Goal: Task Accomplishment & Management: Manage account settings

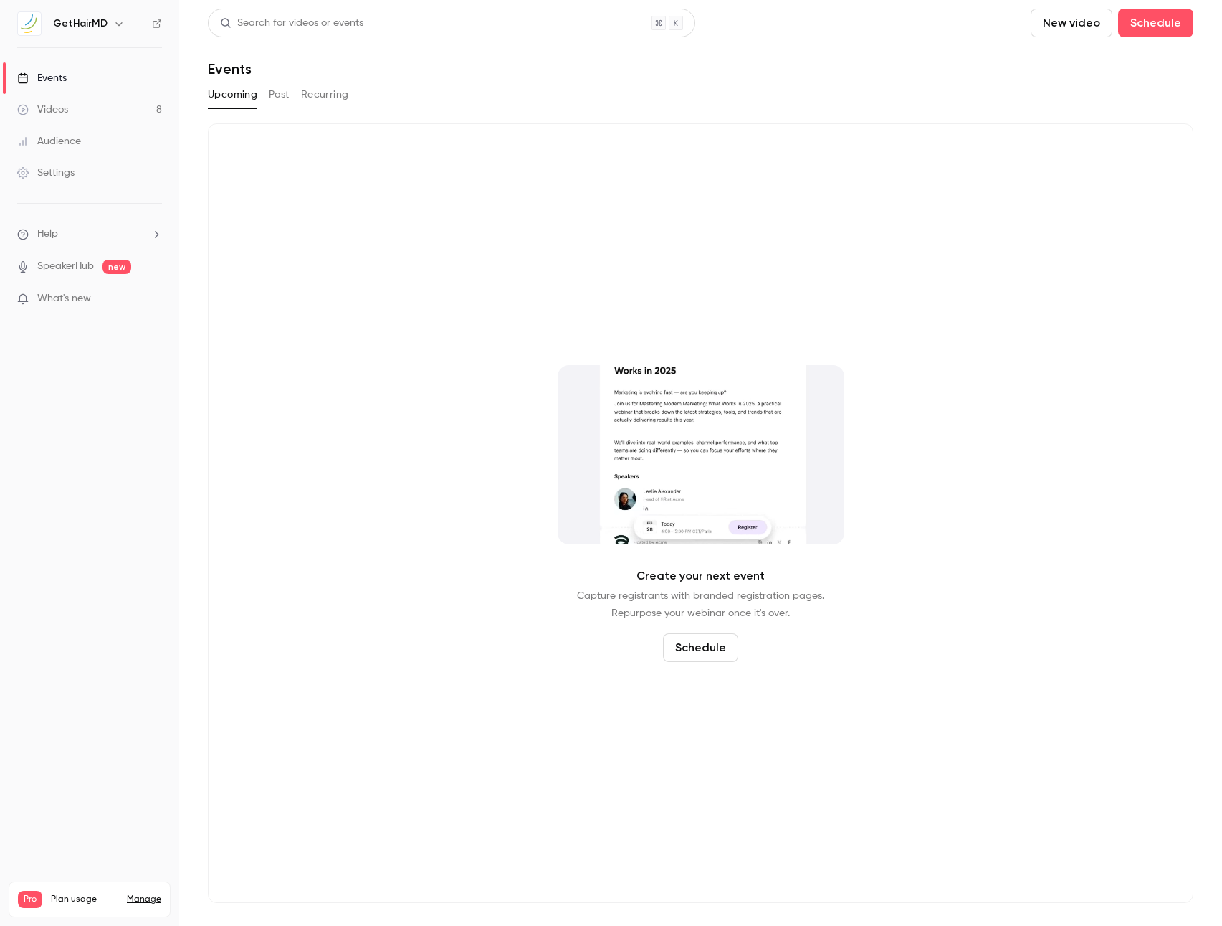
click at [84, 113] on link "Videos 8" at bounding box center [89, 110] width 179 height 32
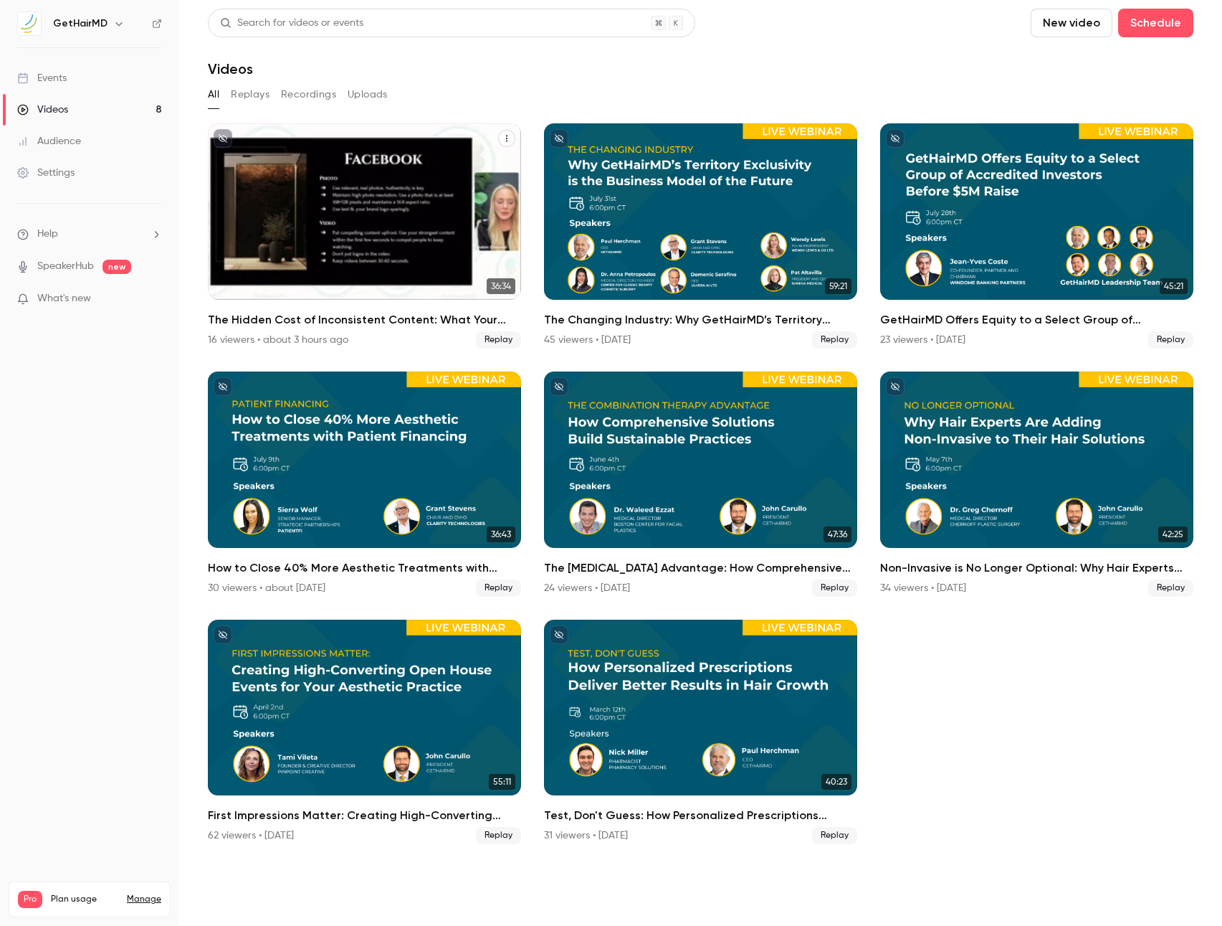
click at [381, 239] on div "The Hidden Cost of Inconsistent Content: What Your Feed Isn’t Telling You" at bounding box center [364, 211] width 313 height 176
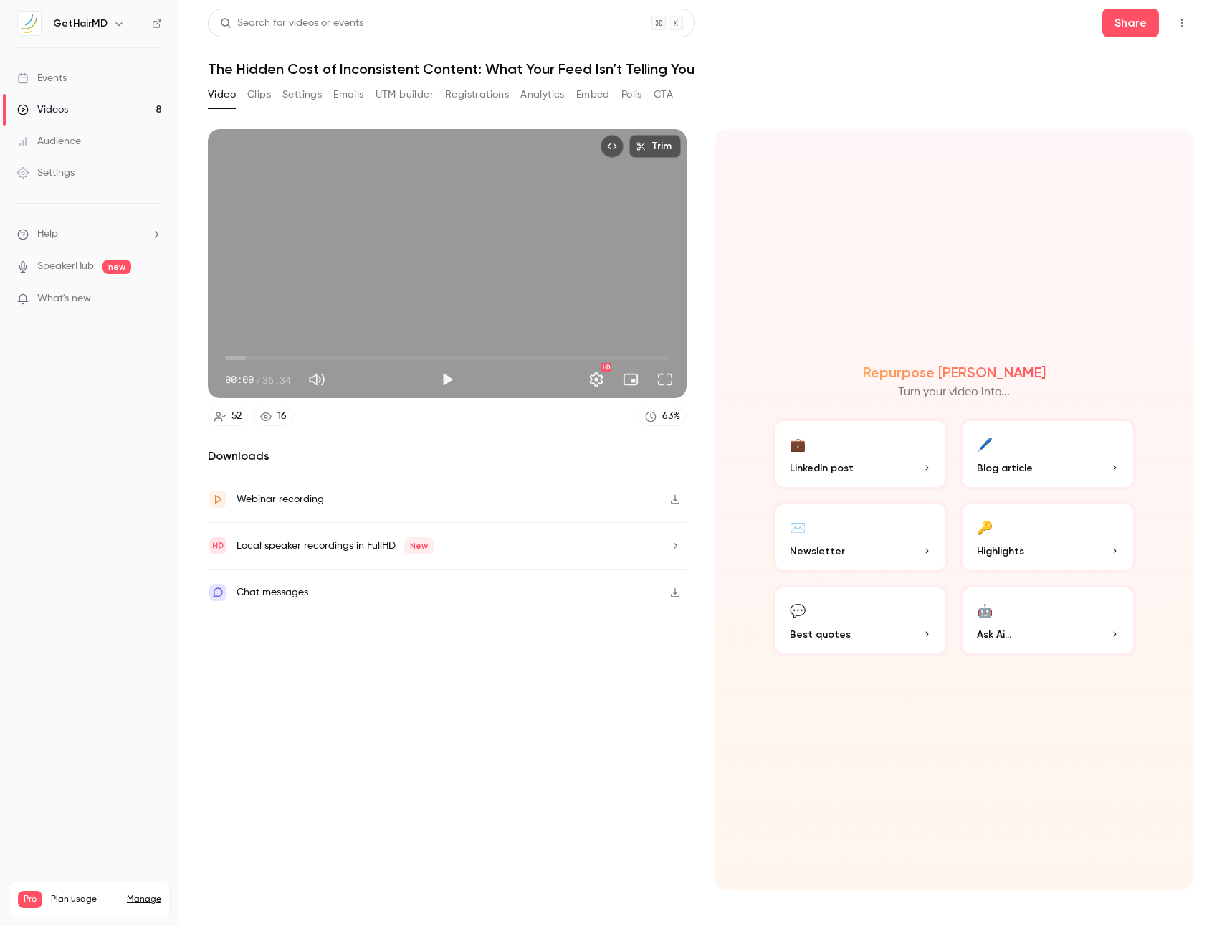
click at [673, 500] on icon "button" at bounding box center [675, 499] width 11 height 10
click at [680, 549] on icon "button" at bounding box center [675, 546] width 11 height 10
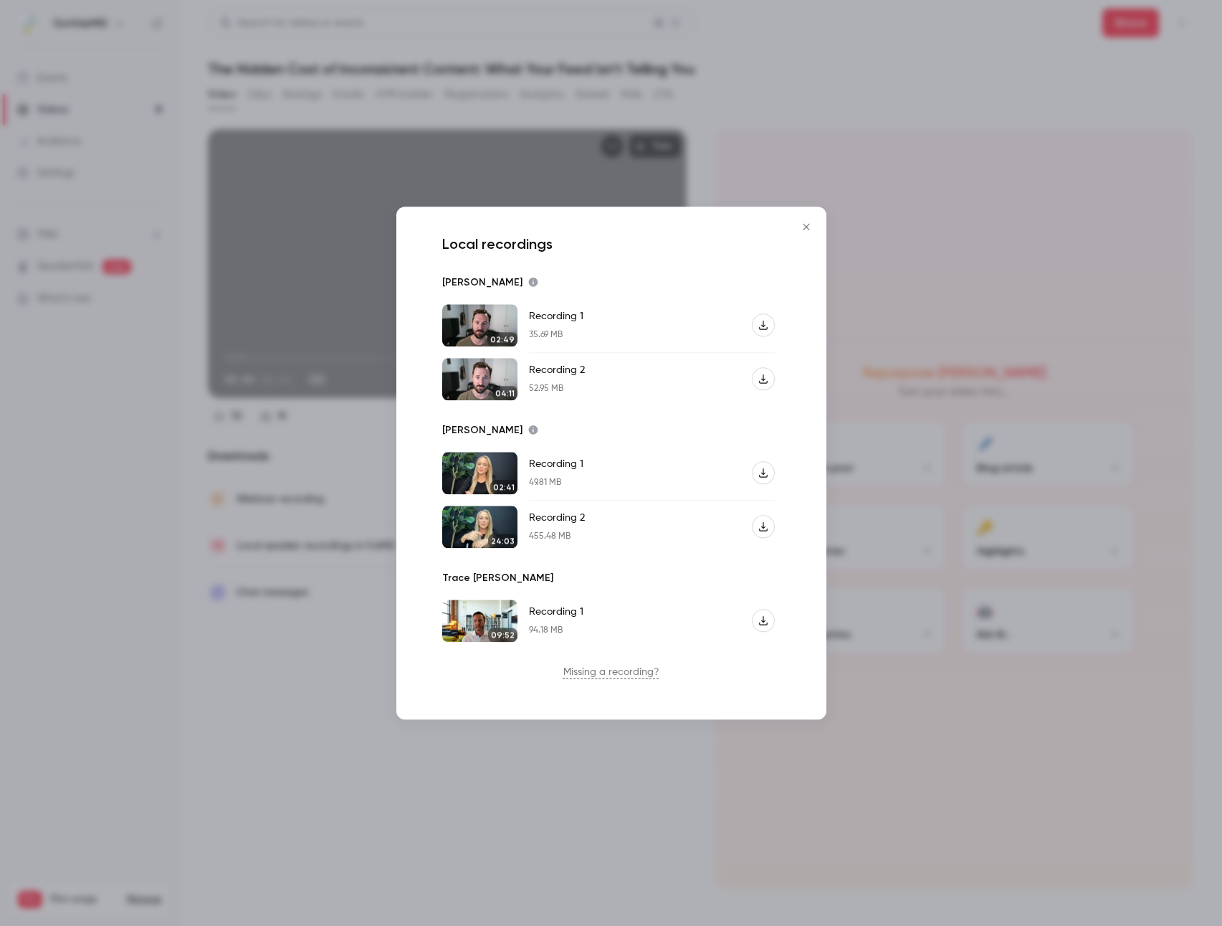
click at [760, 326] on icon "button" at bounding box center [764, 325] width 10 height 10
click at [764, 382] on icon "button" at bounding box center [763, 378] width 9 height 9
click at [762, 475] on icon "button" at bounding box center [764, 473] width 10 height 10
click at [760, 528] on icon "button" at bounding box center [764, 527] width 10 height 10
click at [769, 620] on button "button" at bounding box center [763, 620] width 23 height 23
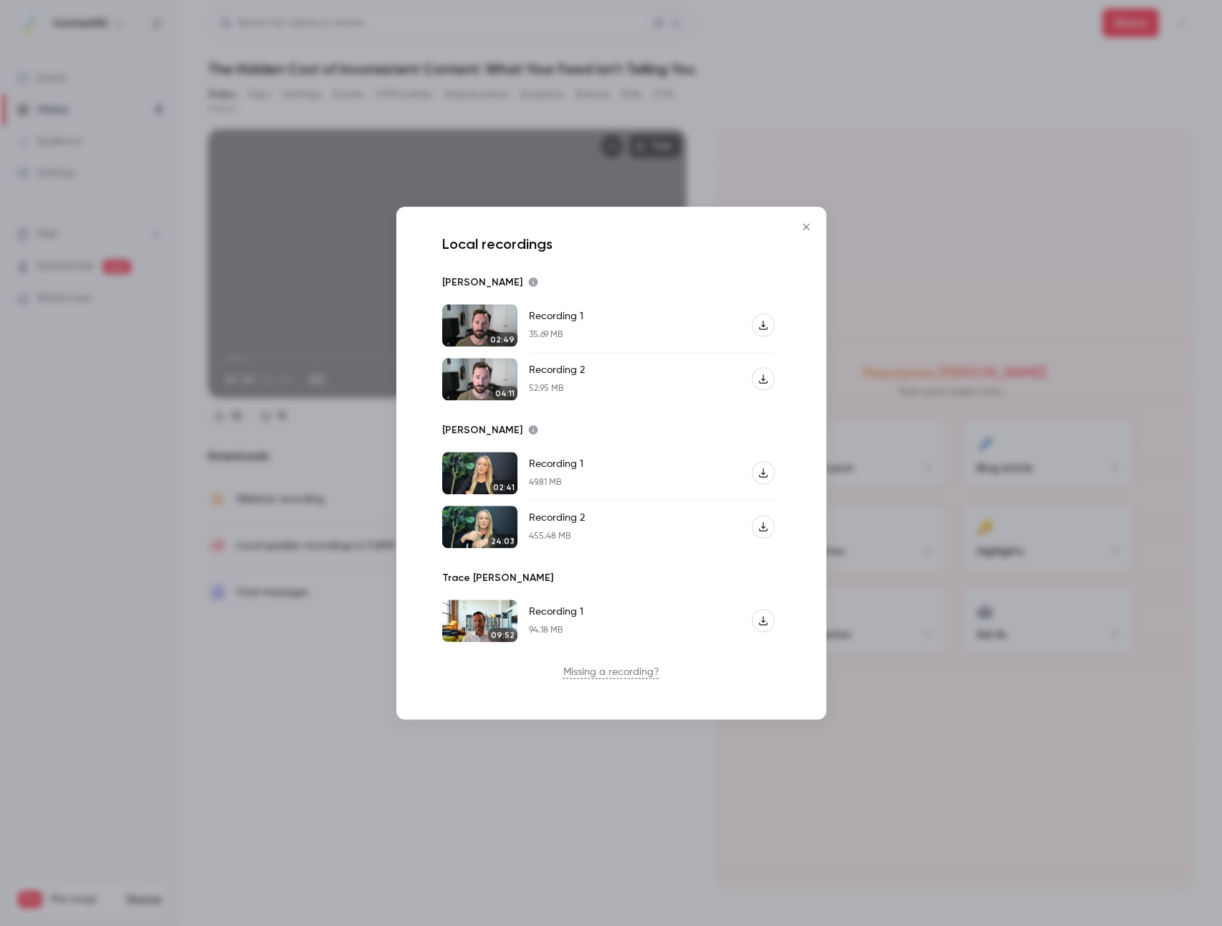
click at [810, 229] on icon "Close" at bounding box center [806, 226] width 17 height 11
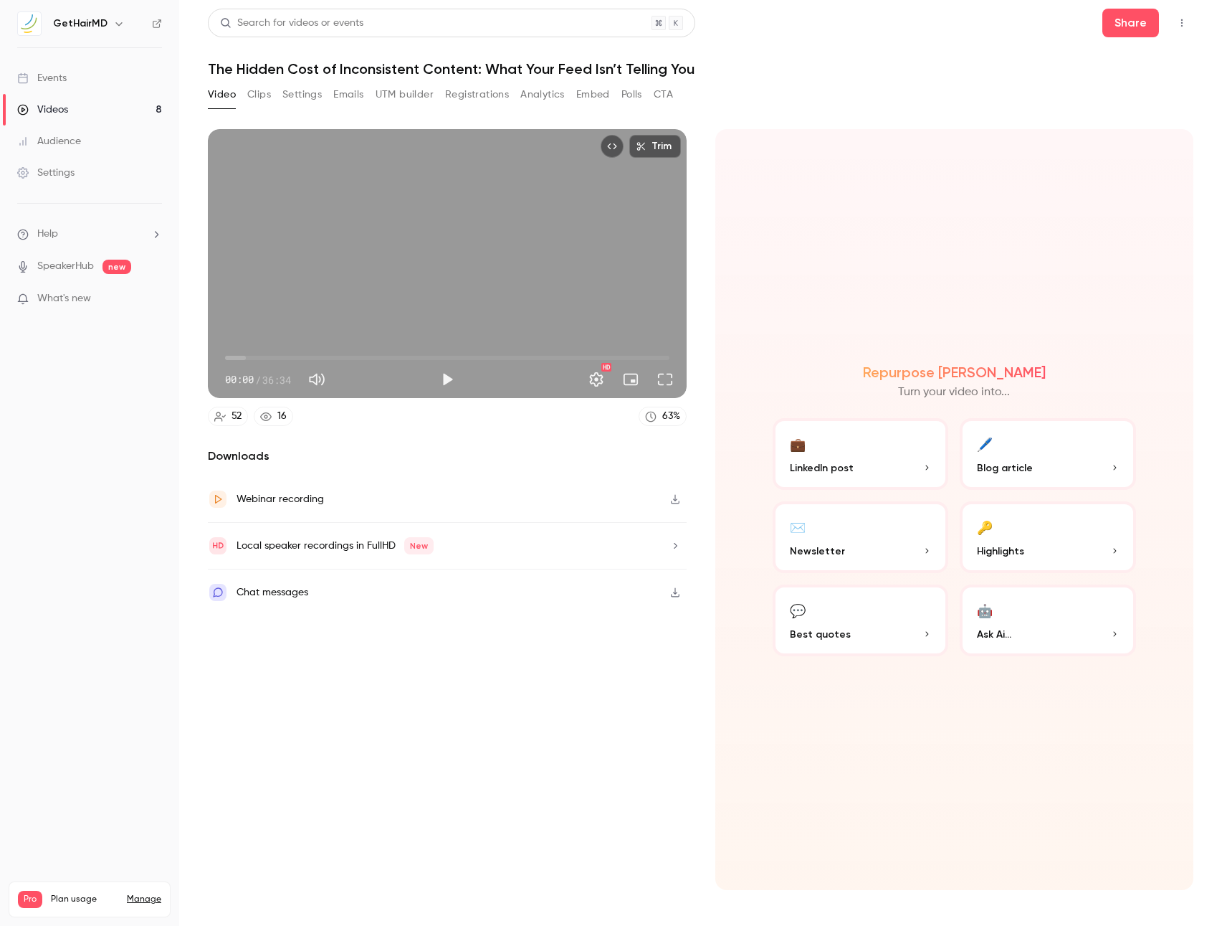
click at [253, 98] on button "Clips" at bounding box center [259, 94] width 24 height 23
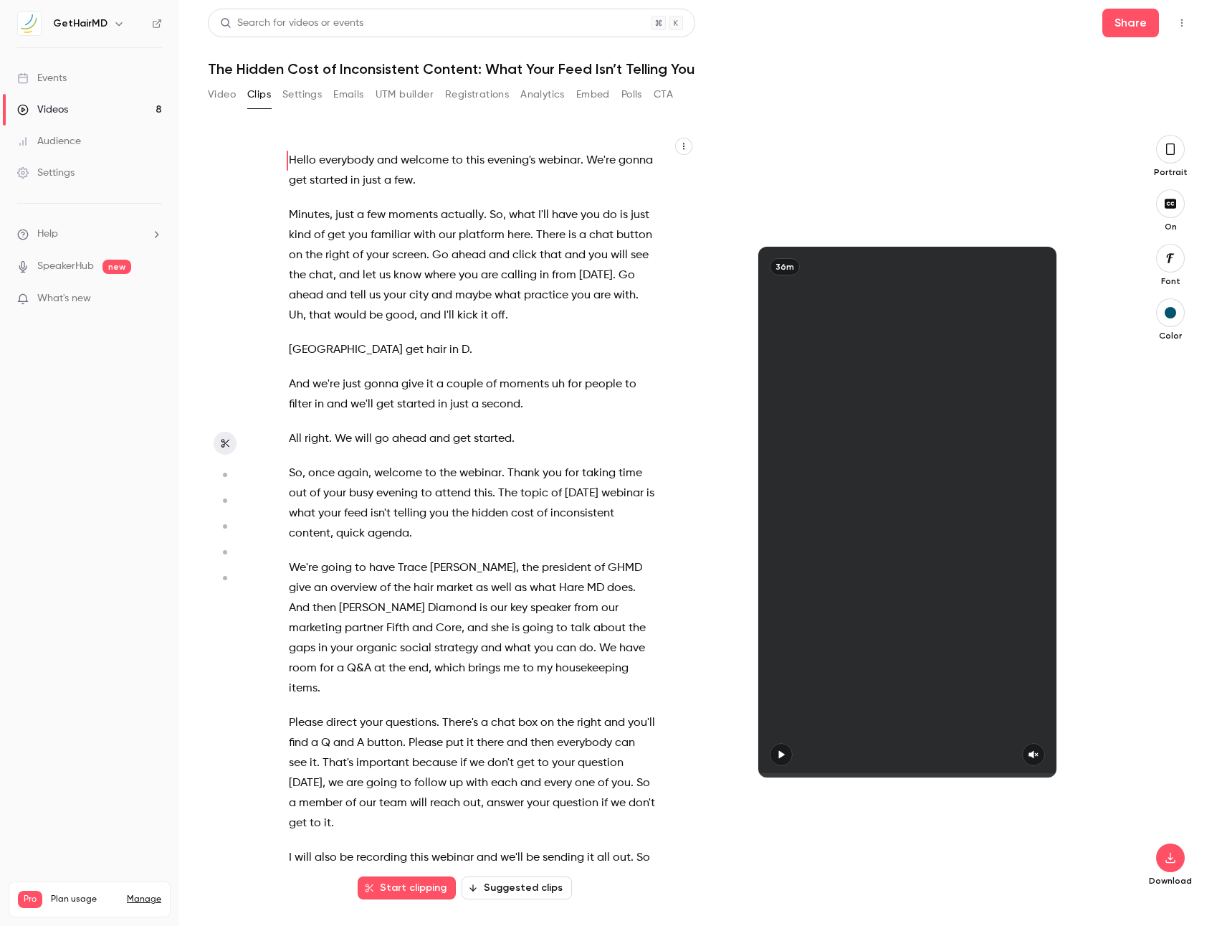
click at [288, 97] on button "Settings" at bounding box center [301, 94] width 39 height 23
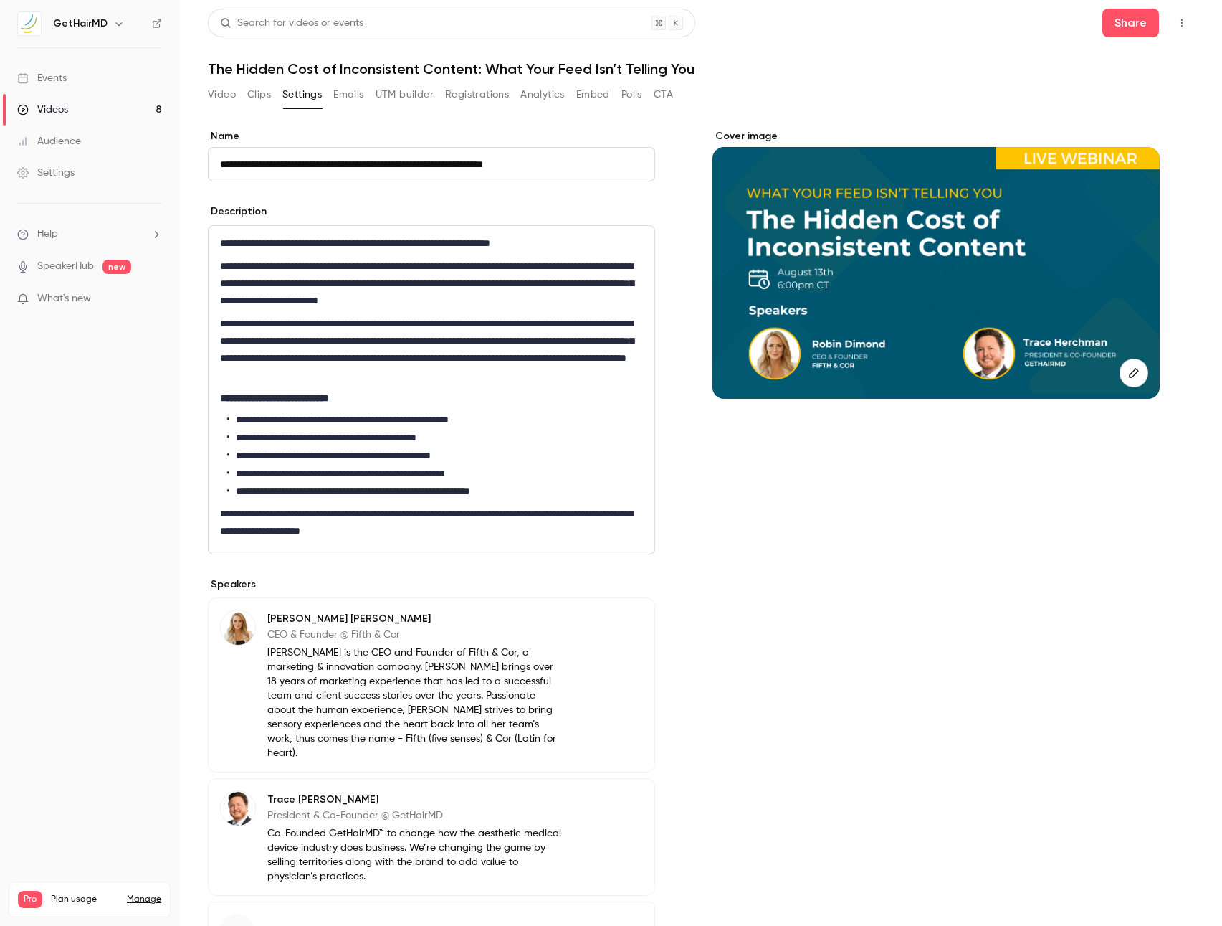
click at [477, 90] on button "Registrations" at bounding box center [477, 94] width 64 height 23
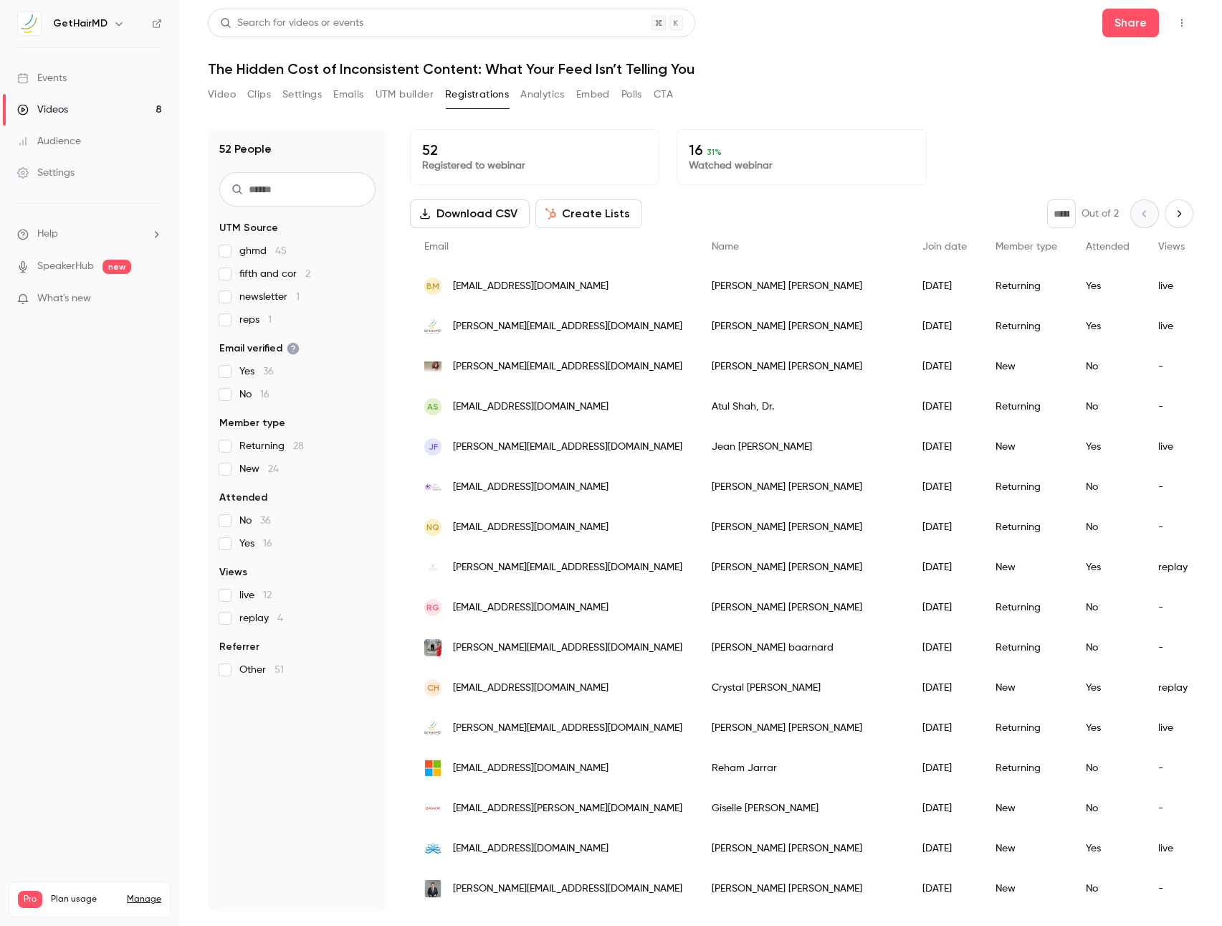
click at [597, 208] on button "Create Lists" at bounding box center [589, 213] width 107 height 29
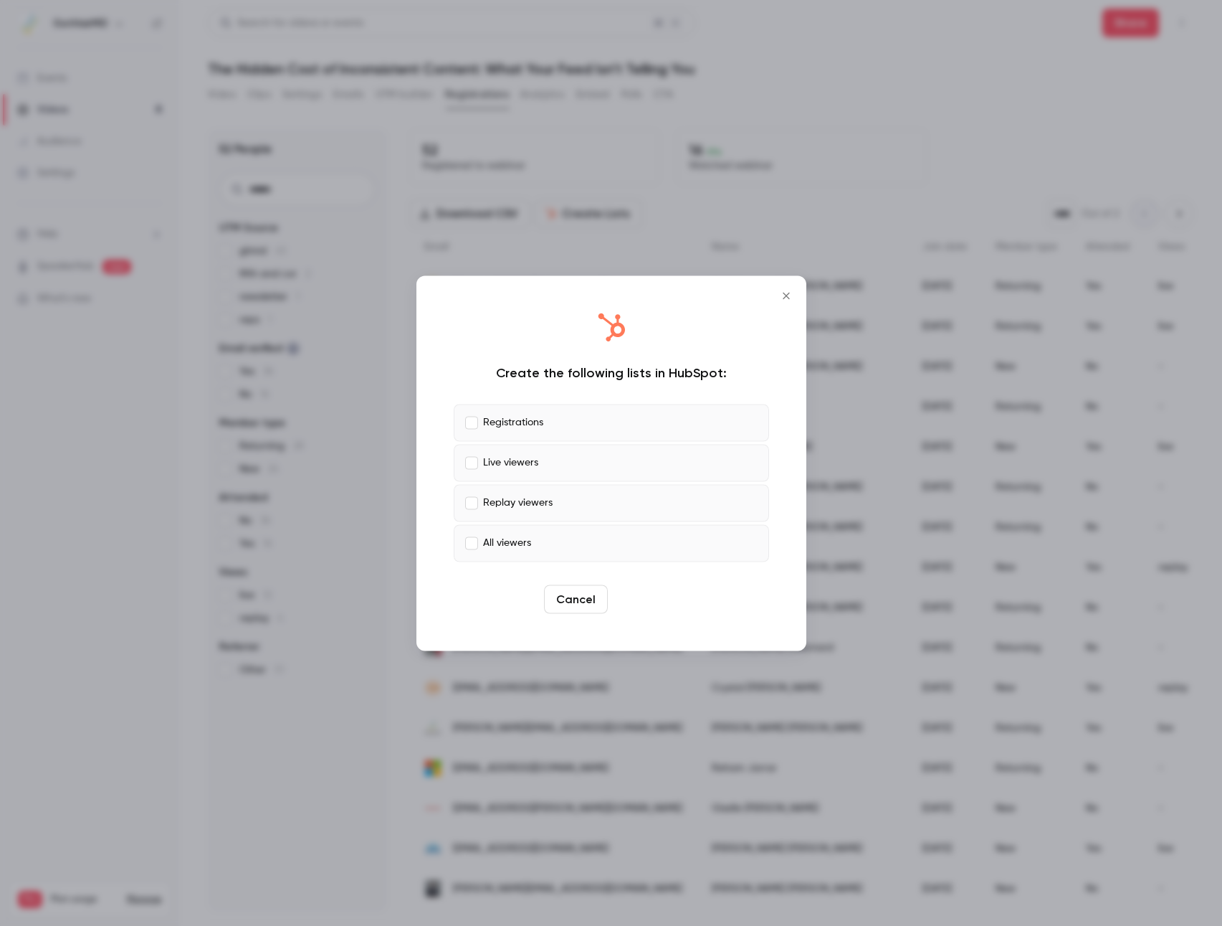
click at [648, 596] on button "Create" at bounding box center [646, 598] width 65 height 29
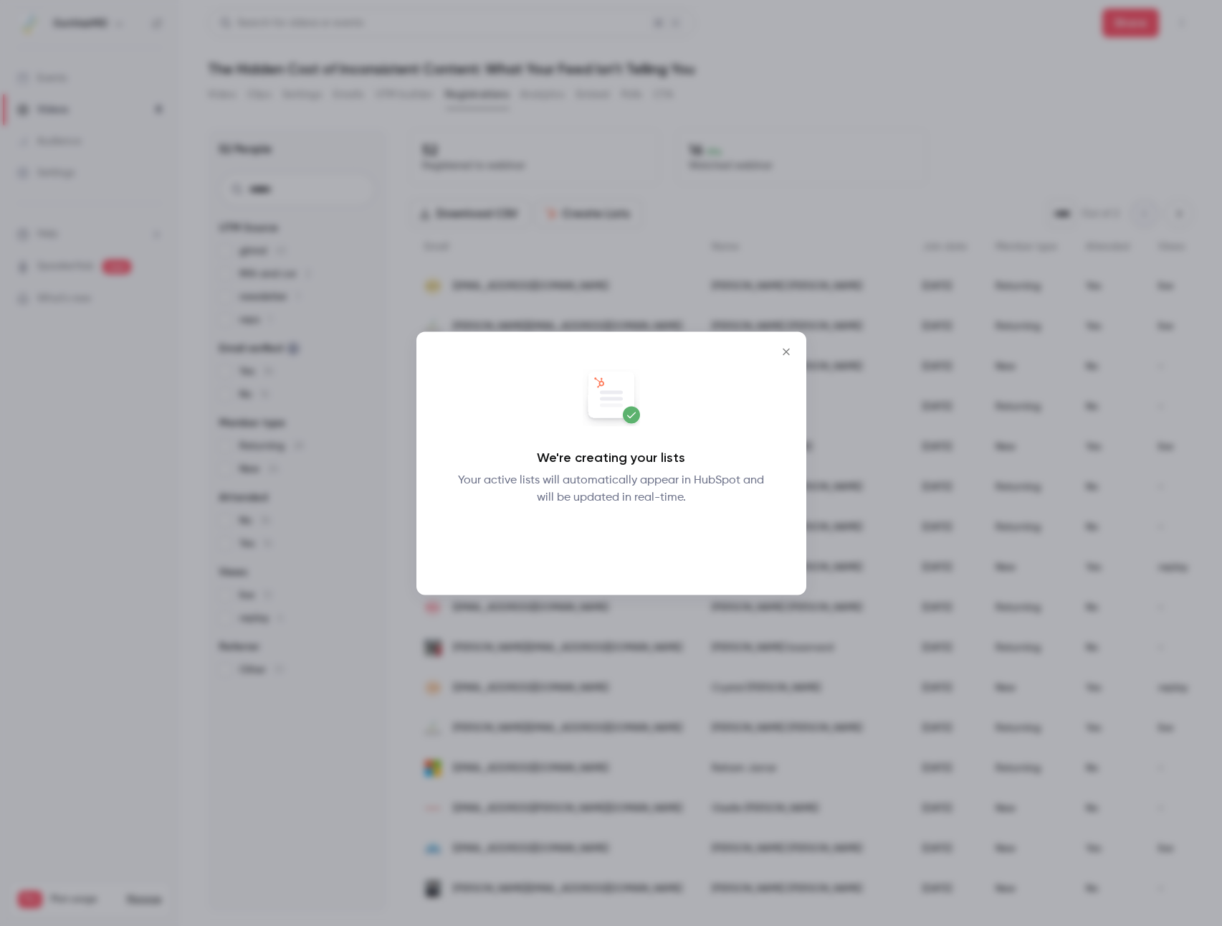
click at [620, 551] on button "Okay" at bounding box center [611, 542] width 52 height 29
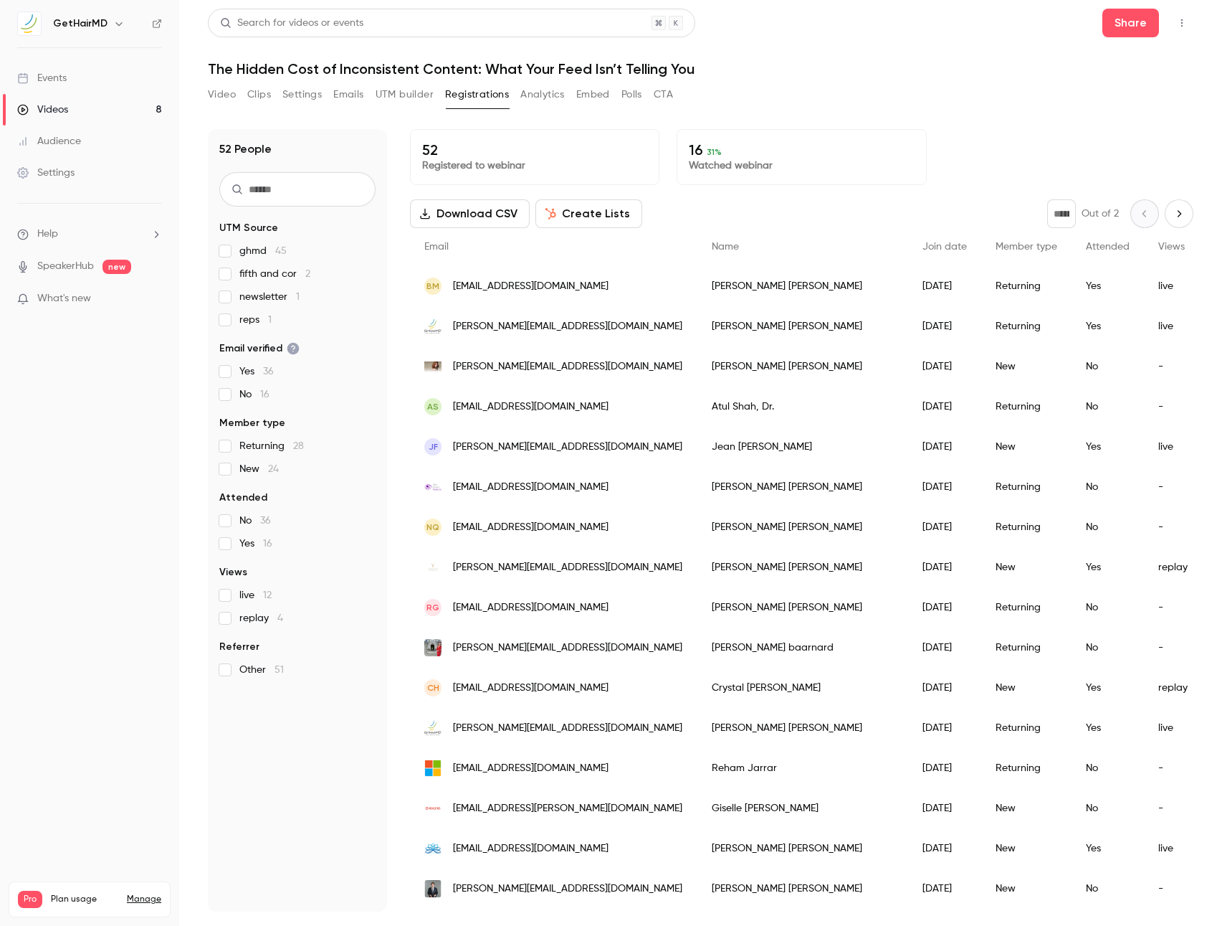
click at [54, 79] on div "Events" at bounding box center [41, 78] width 49 height 14
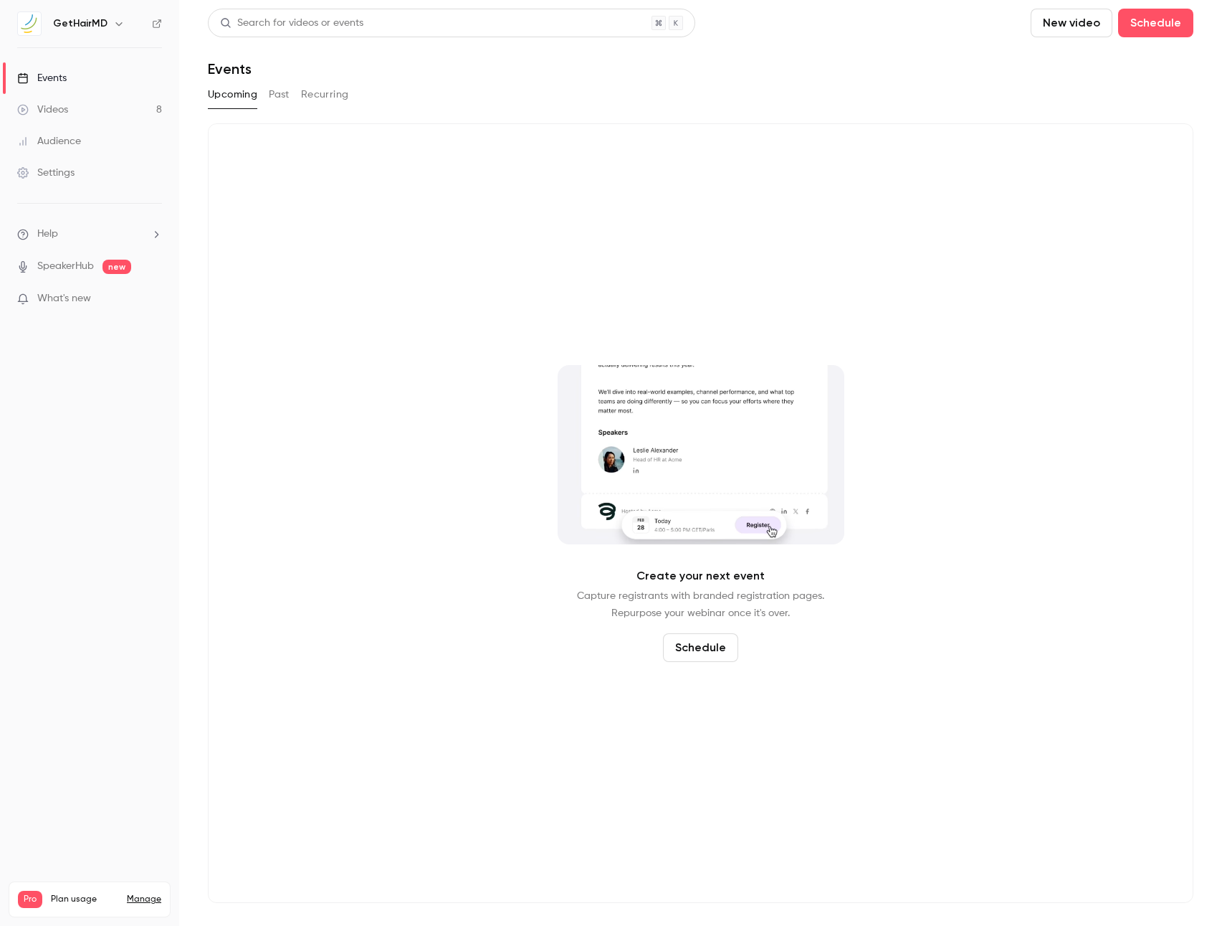
click at [44, 113] on div "Videos" at bounding box center [42, 110] width 51 height 14
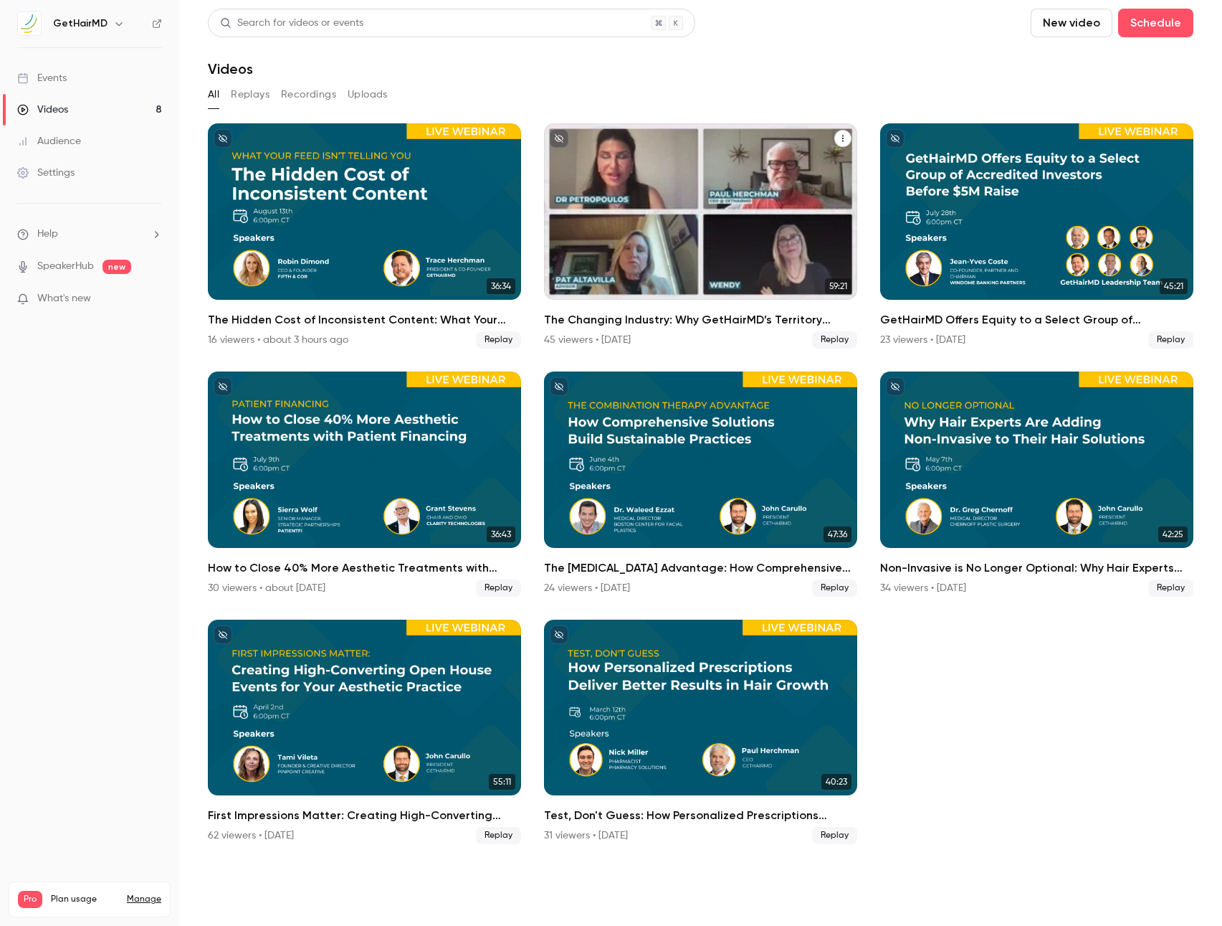
click at [671, 191] on div "The Changing Industry: Why GetHairMD’s Territory Exclusivity is the Business Mo…" at bounding box center [700, 211] width 313 height 176
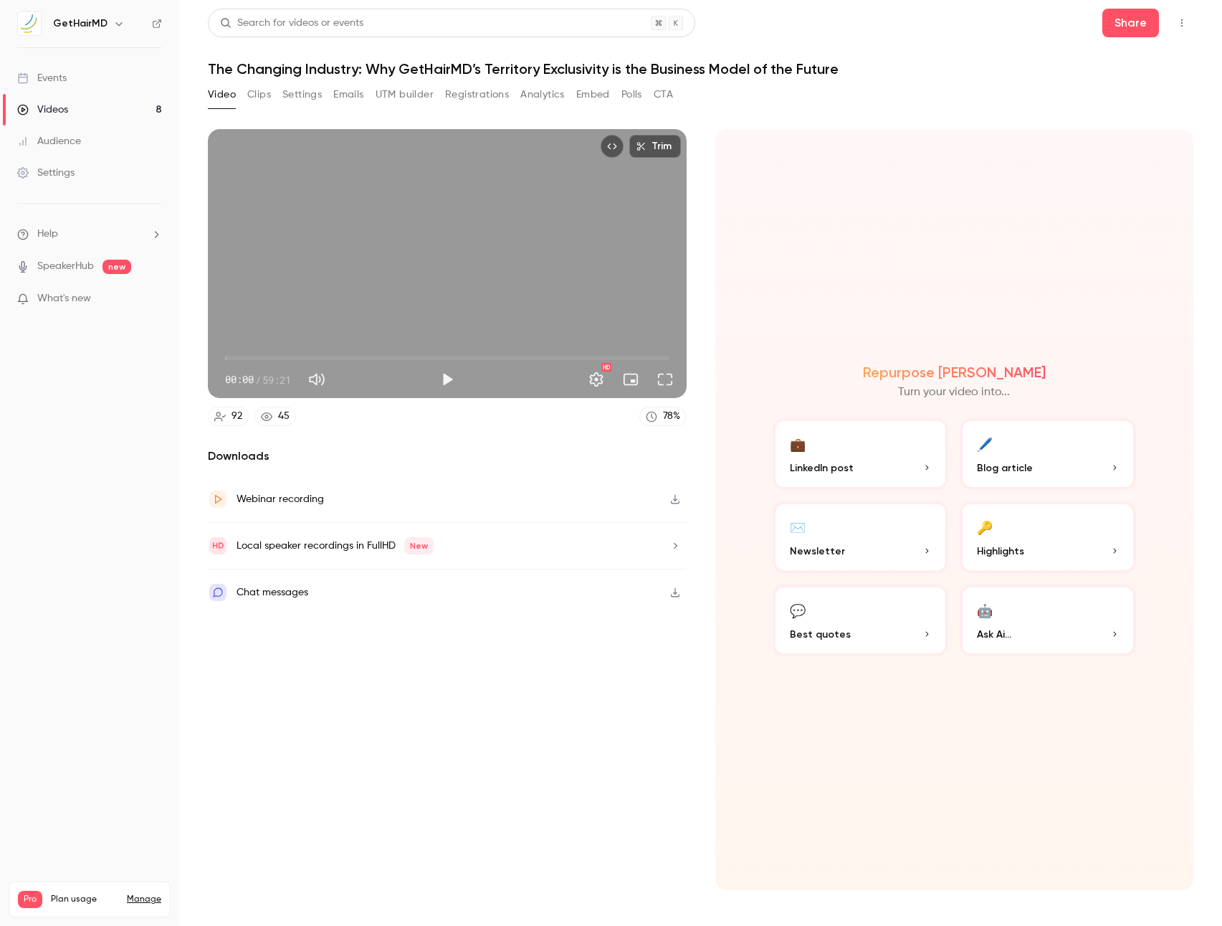
click at [478, 97] on button "Registrations" at bounding box center [477, 94] width 64 height 23
